Goal: Task Accomplishment & Management: Manage account settings

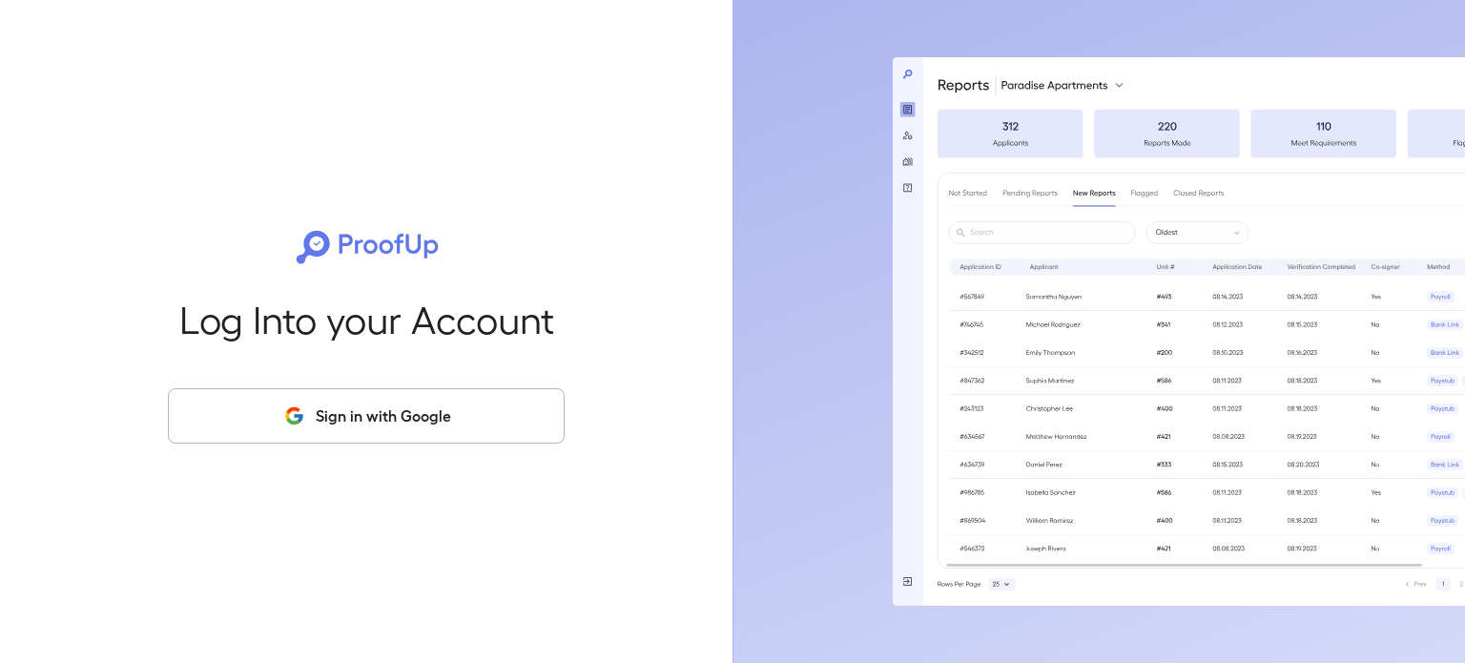
click at [429, 402] on button "Sign in with Google" at bounding box center [366, 415] width 397 height 55
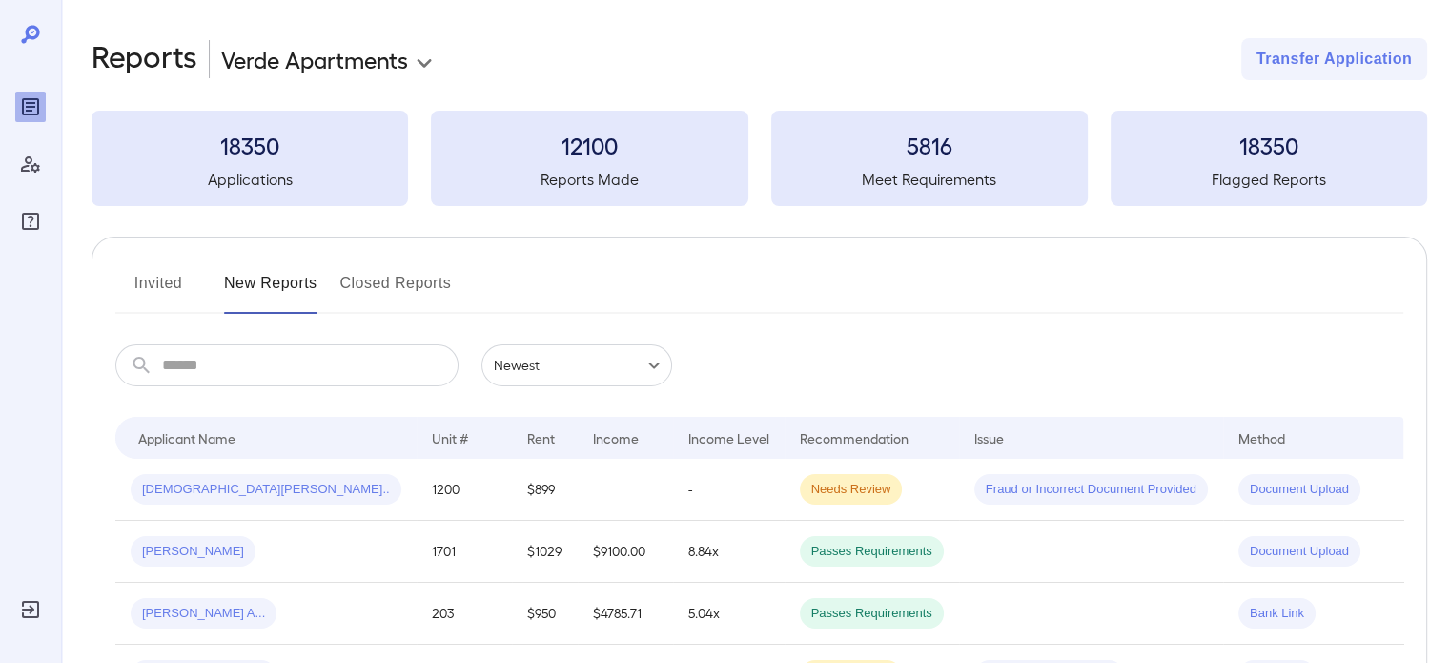
click at [170, 294] on button "Invited" at bounding box center [158, 291] width 86 height 46
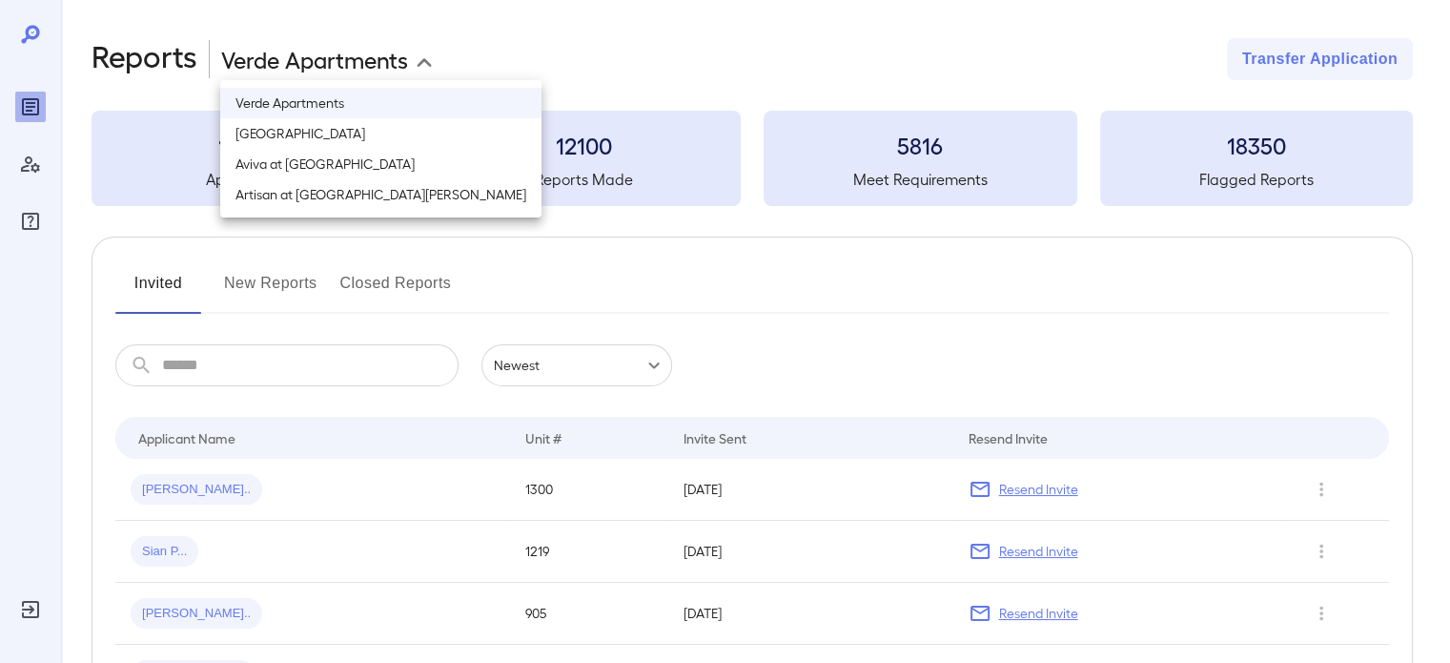
click at [284, 64] on body "**********" at bounding box center [725, 331] width 1450 height 663
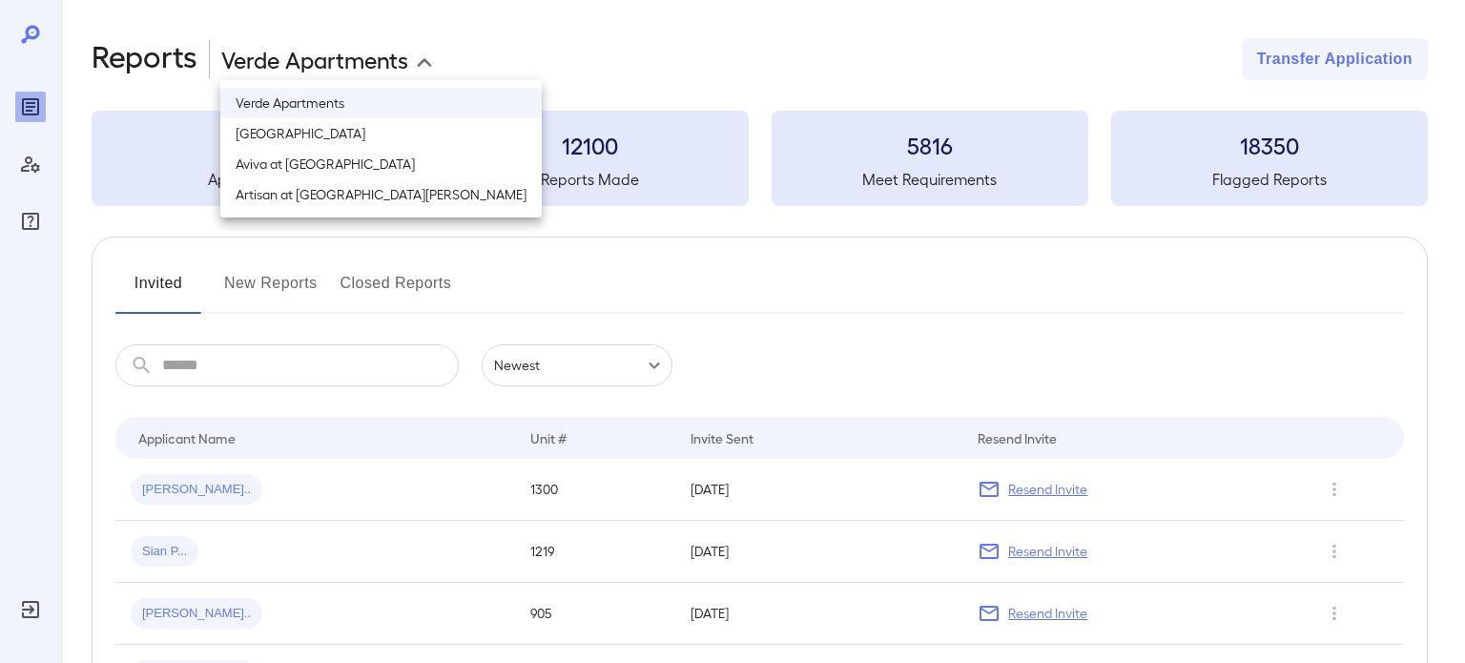
click at [332, 143] on li "[GEOGRAPHIC_DATA]" at bounding box center [380, 133] width 321 height 31
type input "**********"
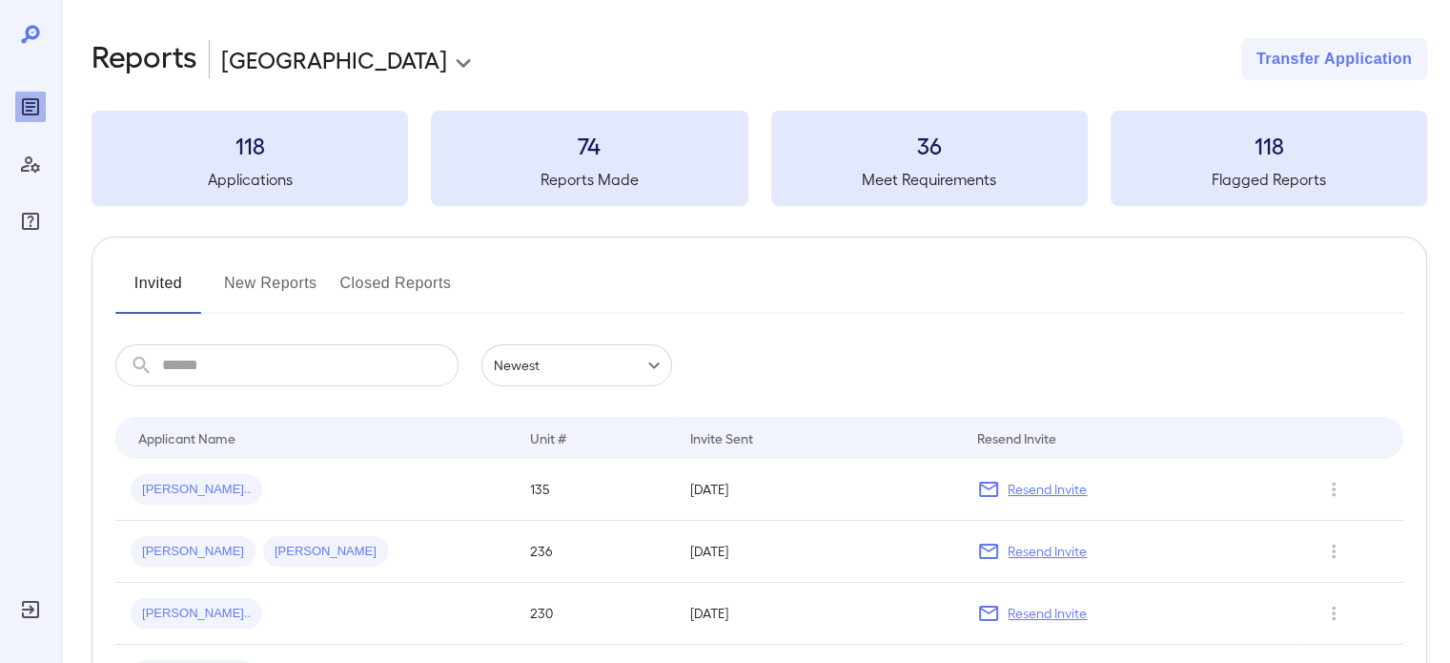
click at [259, 281] on button "New Reports" at bounding box center [270, 291] width 93 height 46
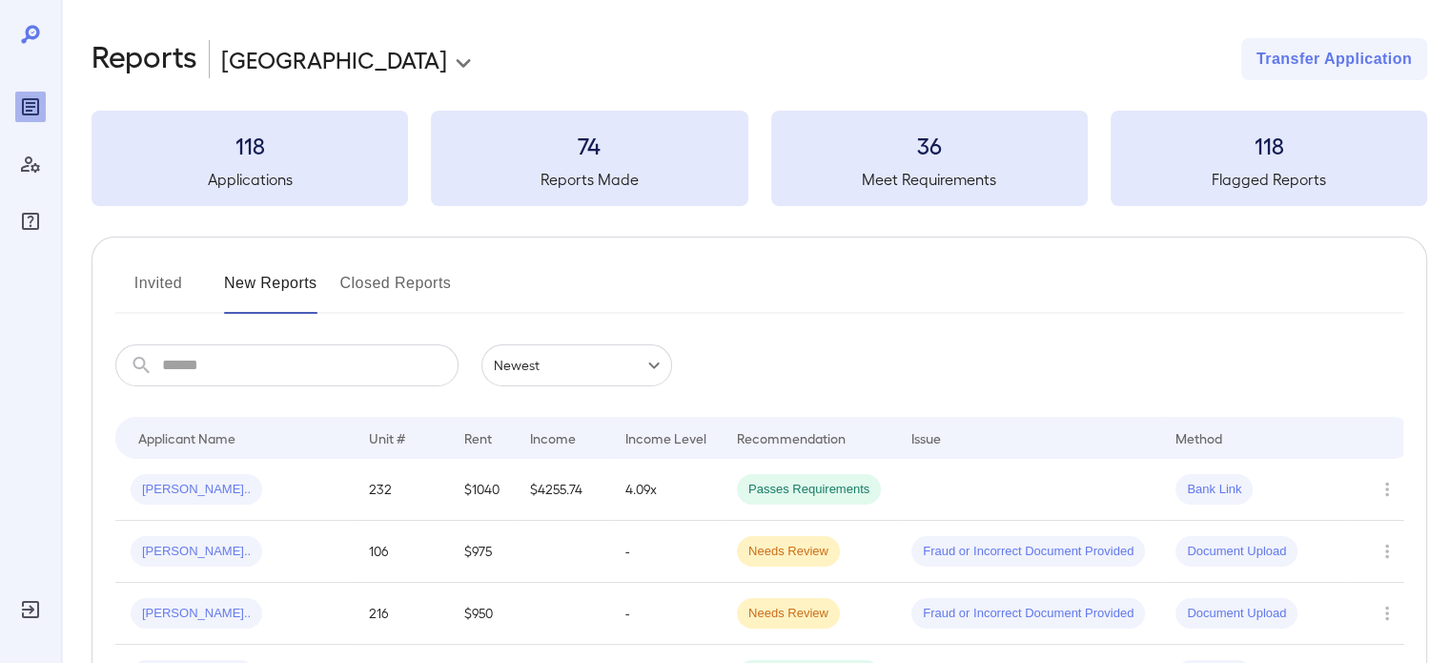
click at [142, 280] on button "Invited" at bounding box center [158, 291] width 86 height 46
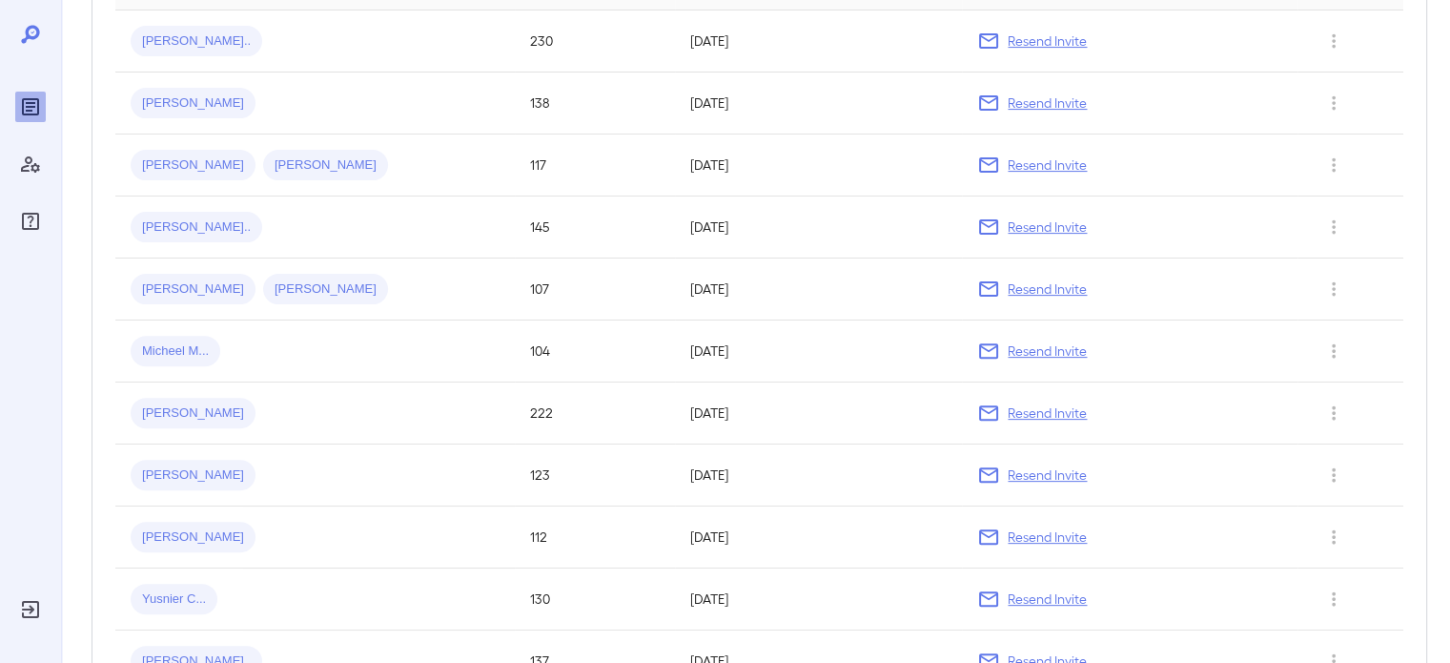
scroll to position [191, 0]
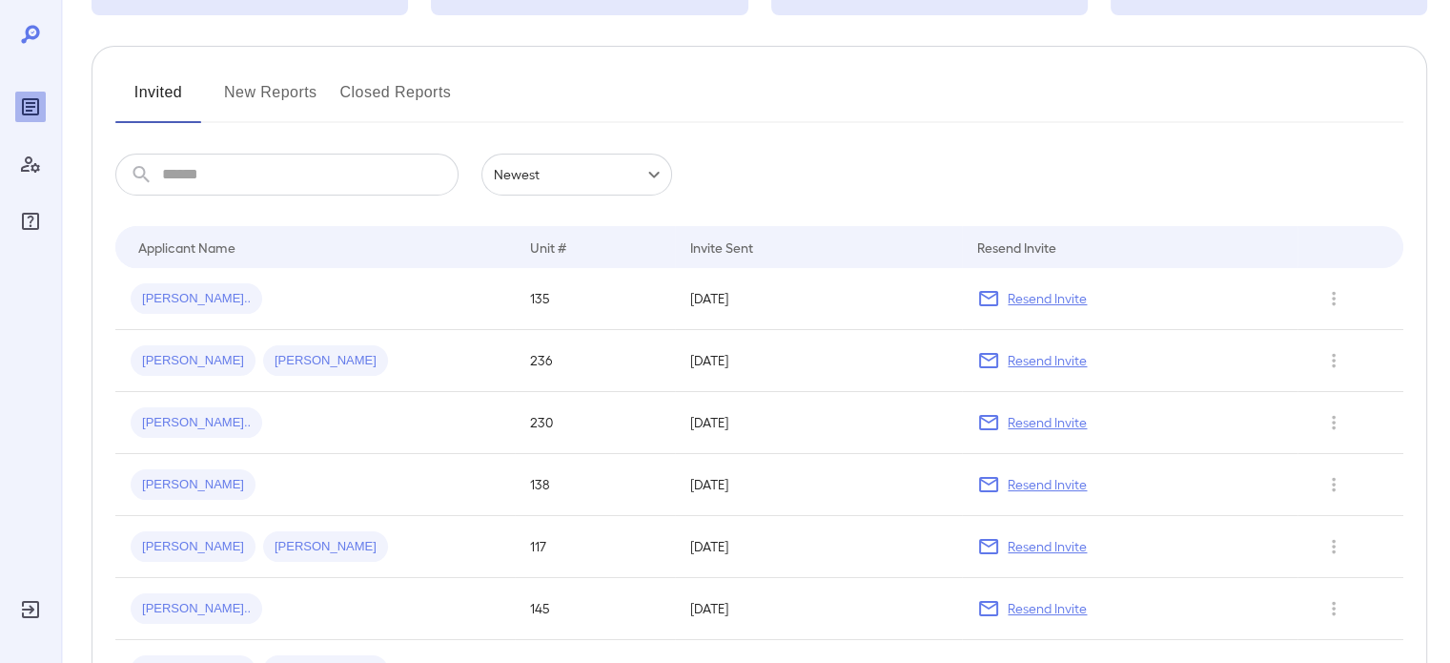
click at [269, 108] on button "New Reports" at bounding box center [270, 100] width 93 height 46
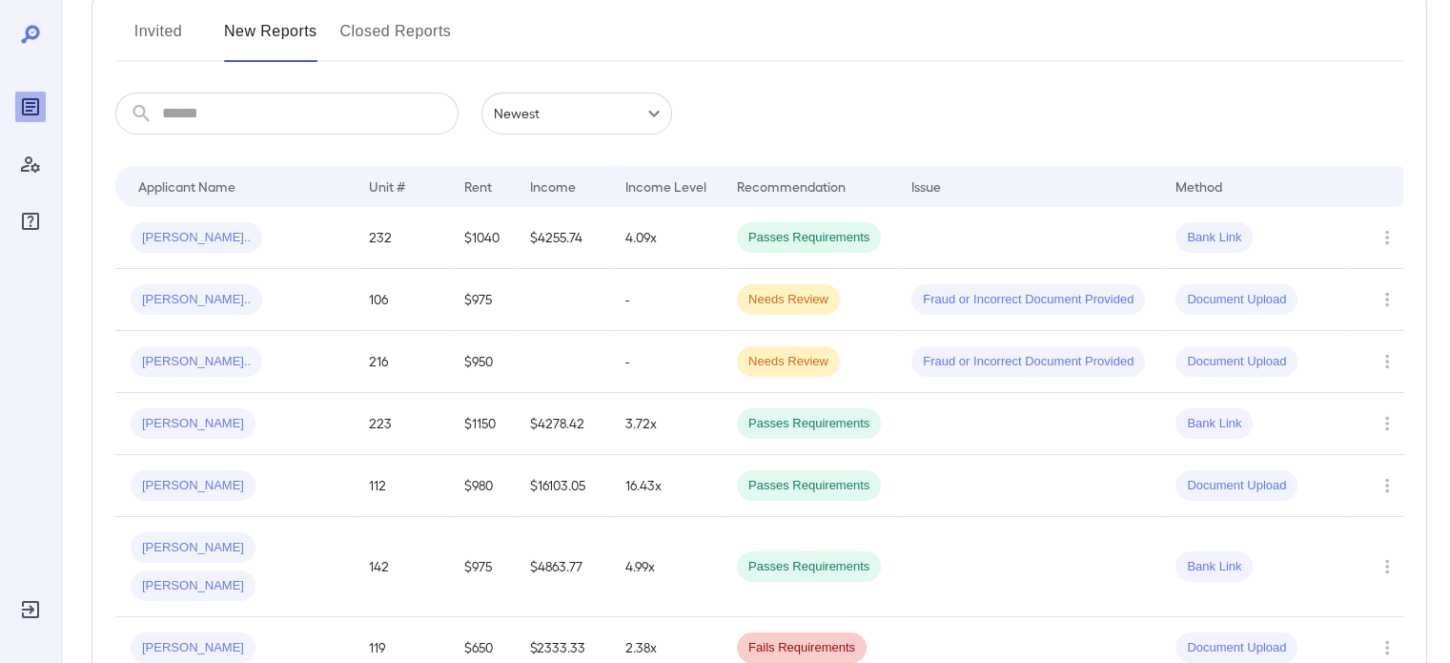
scroll to position [248, 0]
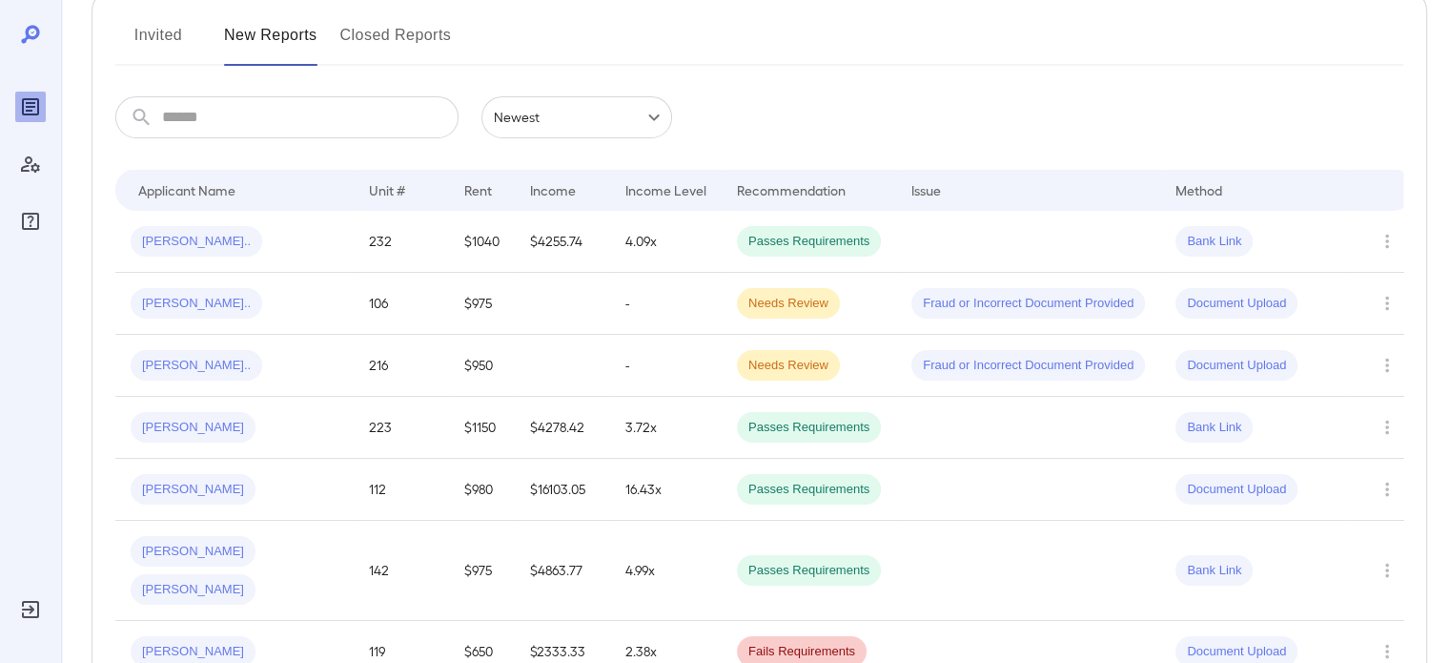
click at [174, 41] on button "Invited" at bounding box center [158, 43] width 86 height 46
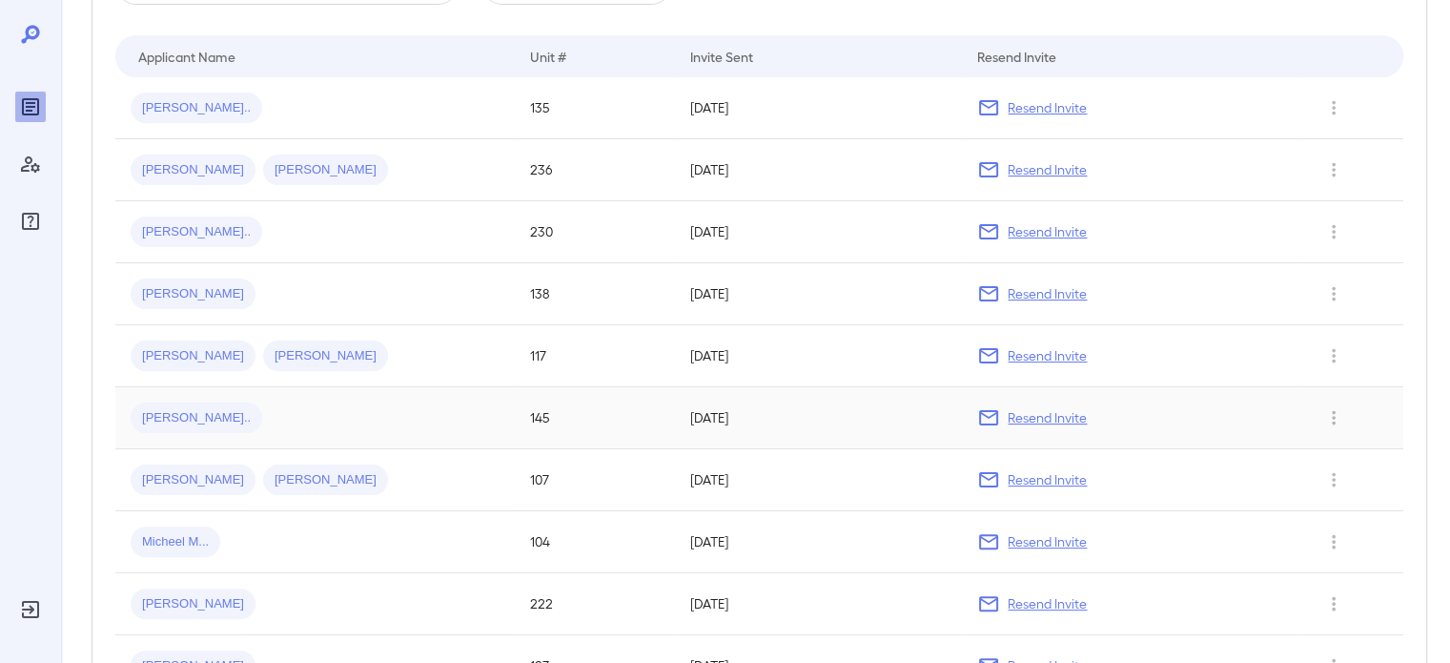
scroll to position [191, 0]
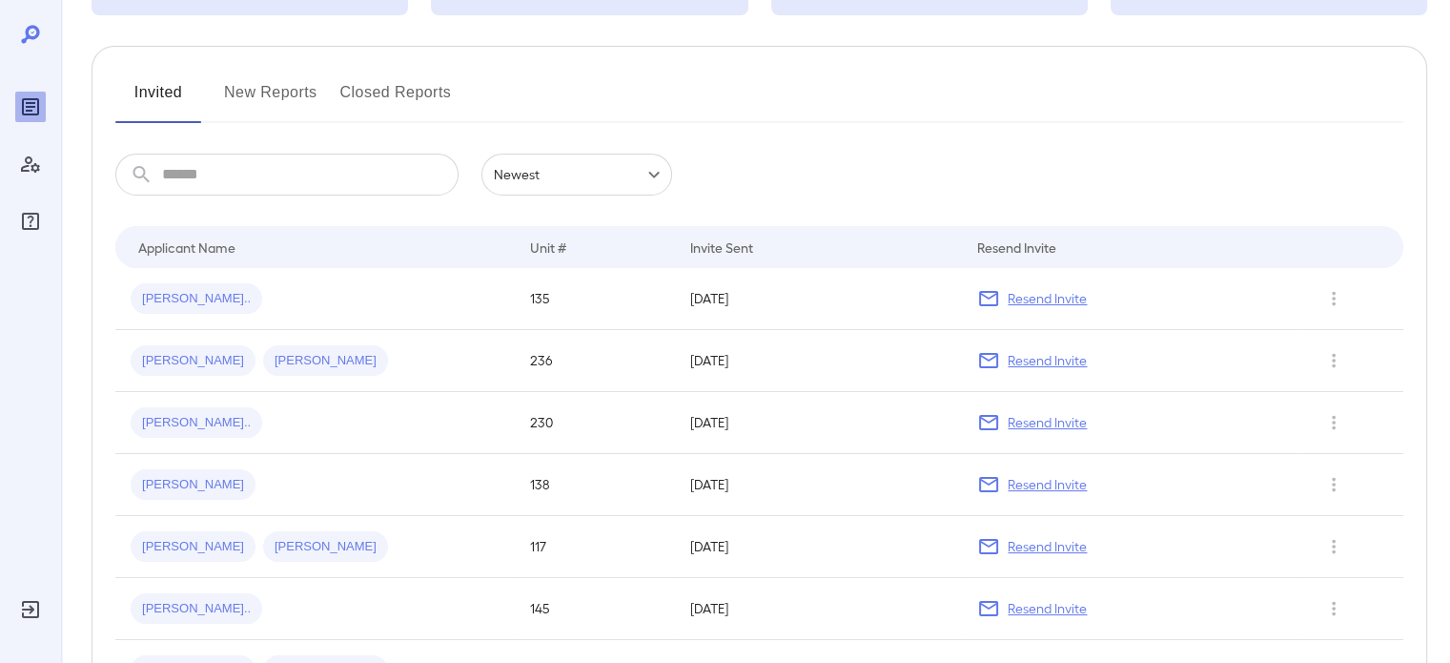
click at [232, 103] on button "New Reports" at bounding box center [270, 100] width 93 height 46
